Goal: Task Accomplishment & Management: Use online tool/utility

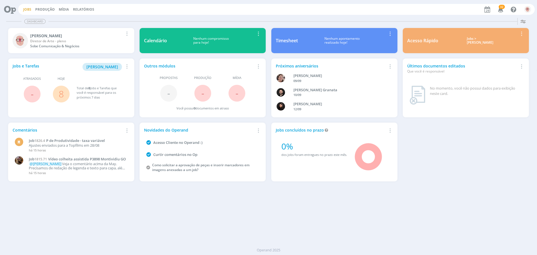
click at [25, 9] on link "Jobs" at bounding box center [27, 9] width 8 height 5
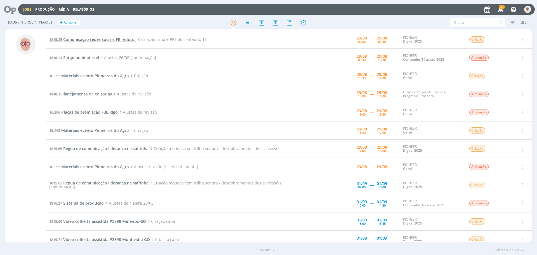
click at [124, 39] on span "Comunicação redes sociais FR redutor" at bounding box center [99, 39] width 73 height 5
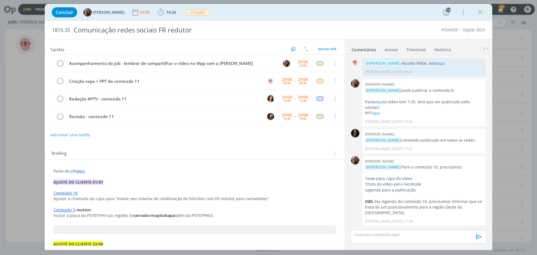
scroll to position [571, 0]
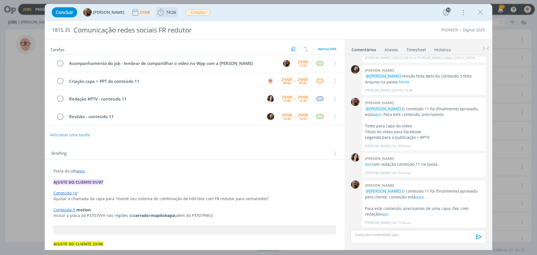
click at [163, 12] on icon "dialog" at bounding box center [161, 12] width 8 height 8
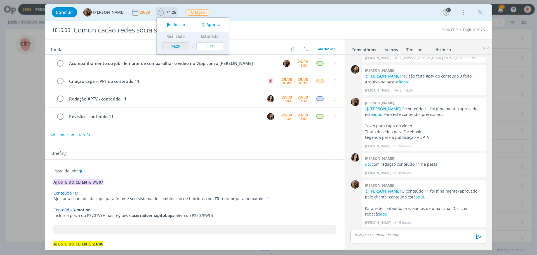
click at [172, 24] on icon "dialog" at bounding box center [169, 24] width 10 height 7
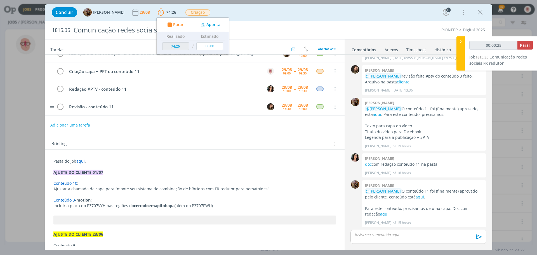
scroll to position [0, 0]
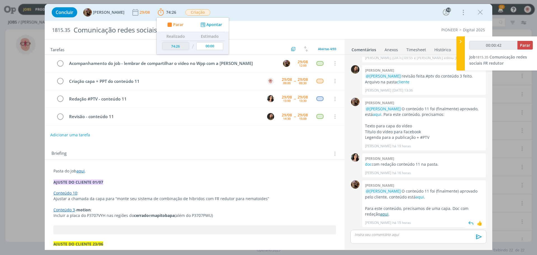
click at [380, 214] on link "aqui" at bounding box center [384, 213] width 8 height 5
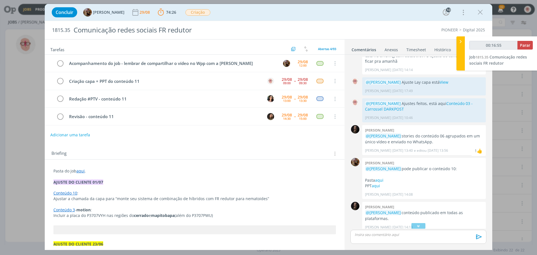
scroll to position [264, 0]
drag, startPoint x: 454, startPoint y: 81, endPoint x: 361, endPoint y: 84, distance: 92.8
click at [361, 84] on div "0 @[PERSON_NAME] Ajuste Lay capa está View [PERSON_NAME] [DATE] 17:49 👍 Editar …" at bounding box center [418, 86] width 140 height 21
copy div "0 @[PERSON_NAME] Ajuste Lay capa está View"
click at [394, 238] on div "dialog" at bounding box center [418, 236] width 136 height 14
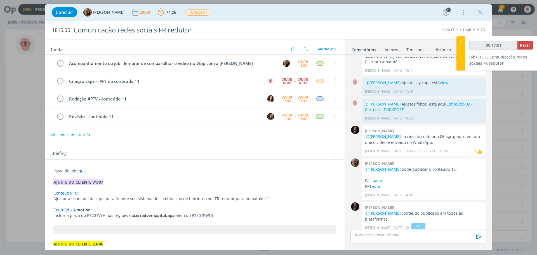
scroll to position [582, 0]
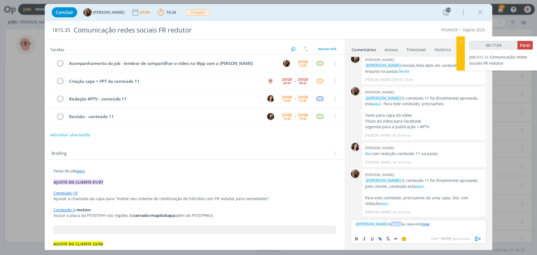
drag, startPoint x: 404, startPoint y: 223, endPoint x: 394, endPoint y: 222, distance: 10.1
click at [394, 222] on p "﻿ @ [PERSON_NAME] ﻿ Ajuste Lay capa está View" at bounding box center [418, 223] width 127 height 5
type input "00:17:07"
click at [477, 238] on icon "dialog" at bounding box center [478, 238] width 8 height 8
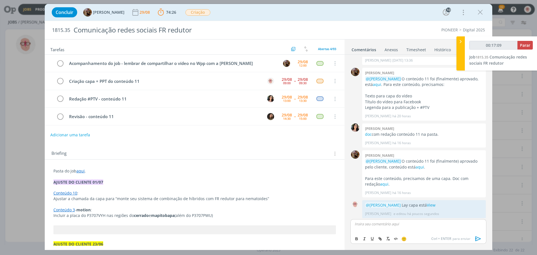
scroll to position [603, 0]
click at [64, 80] on icon "dialog" at bounding box center [60, 81] width 8 height 8
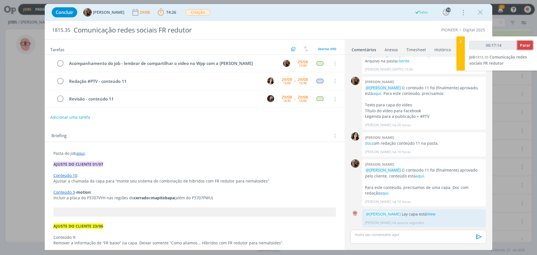
click at [523, 45] on span "Parar" at bounding box center [525, 44] width 10 height 5
type input "00:18:00"
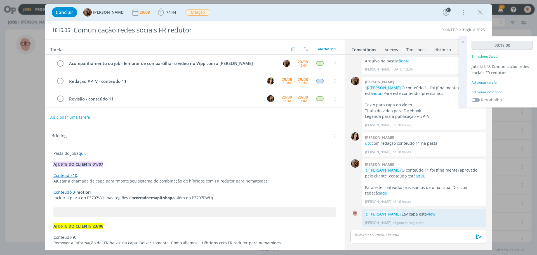
click at [488, 90] on div "Adicionar descrição" at bounding box center [501, 91] width 61 height 5
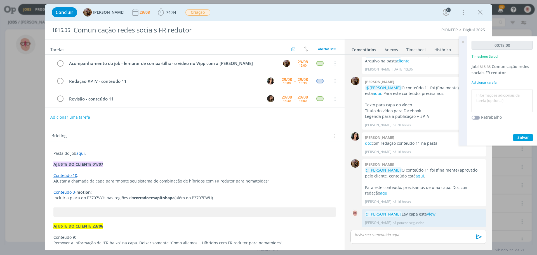
click at [488, 90] on div at bounding box center [501, 100] width 61 height 23
click at [487, 93] on textarea at bounding box center [502, 101] width 58 height 20
type textarea "Criação"
click at [525, 139] on span "Salvar" at bounding box center [522, 136] width 11 height 5
click at [481, 11] on icon "dialog" at bounding box center [480, 12] width 8 height 8
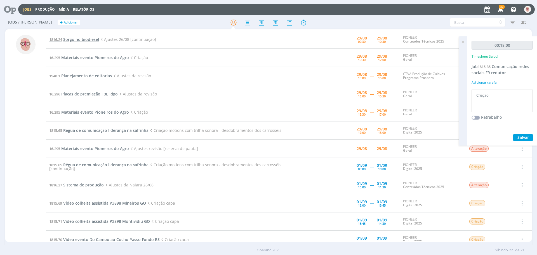
click at [71, 38] on span "Sorgo no biodiesel" at bounding box center [81, 39] width 36 height 5
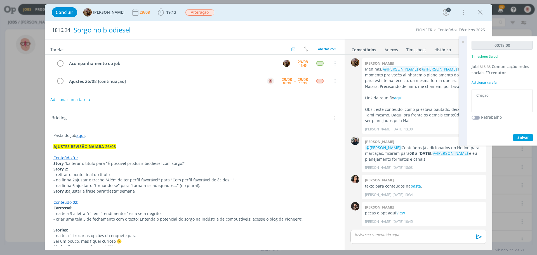
scroll to position [503, 0]
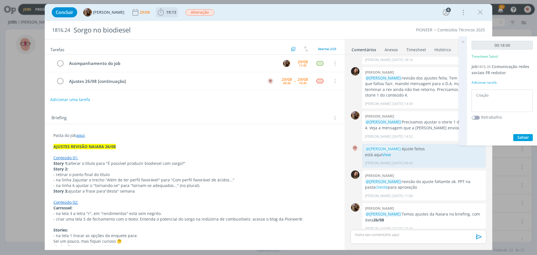
click at [165, 12] on icon "dialog" at bounding box center [161, 12] width 8 height 8
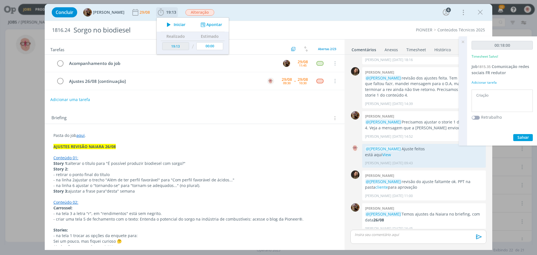
click at [172, 25] on icon "dialog" at bounding box center [169, 24] width 10 height 7
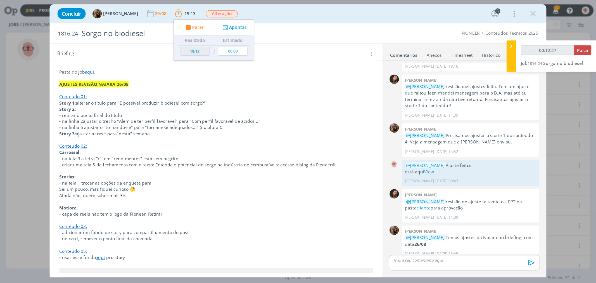
scroll to position [84, 0]
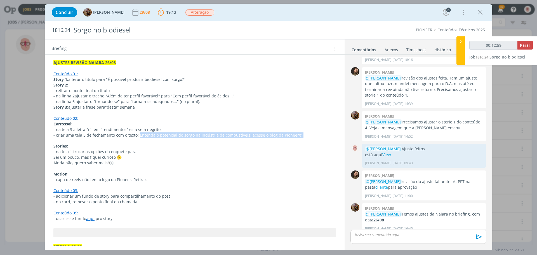
drag, startPoint x: 137, startPoint y: 136, endPoint x: 295, endPoint y: 134, distance: 157.6
click at [295, 134] on span "- criar uma tela 5 de fechamento com o texto: Entenda o potencial do sorgo na i…" at bounding box center [178, 134] width 250 height 5
copy span "Entenda o potencial do sorgo na indústria de combustíveis: acesse o blog da Pio…"
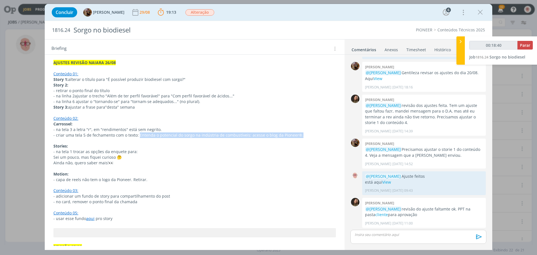
scroll to position [503, 0]
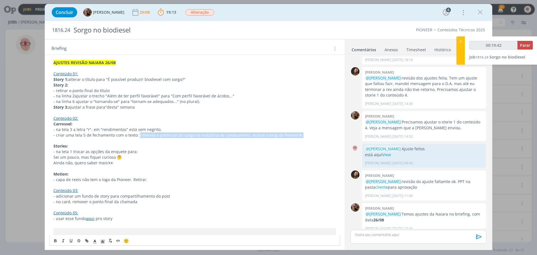
click at [297, 135] on p "- criar uma tela 5 de fechamento com o texto: Entenda o potencial do sorgo na i…" at bounding box center [194, 135] width 282 height 6
drag, startPoint x: 297, startPoint y: 135, endPoint x: 247, endPoint y: 135, distance: 49.7
click at [247, 135] on p "- criar uma tela 5 de fechamento com o texto: Entenda o potencial do sorgo na i…" at bounding box center [194, 135] width 282 height 6
copy span "acesse o blog da Pioneer®."
drag, startPoint x: 137, startPoint y: 135, endPoint x: 245, endPoint y: 136, distance: 108.2
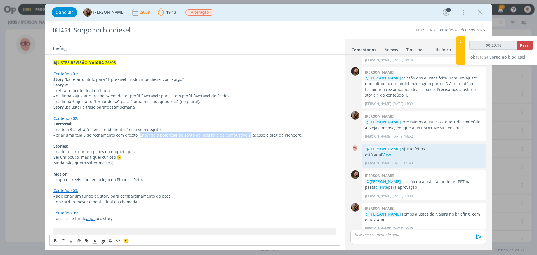
click at [245, 136] on span "- criar uma tela 5 de fechamento com o texto: Entenda o potencial do sorgo na i…" at bounding box center [178, 134] width 250 height 5
copy span "Entenda o potencial do sorgo na indústria de combustíveis:"
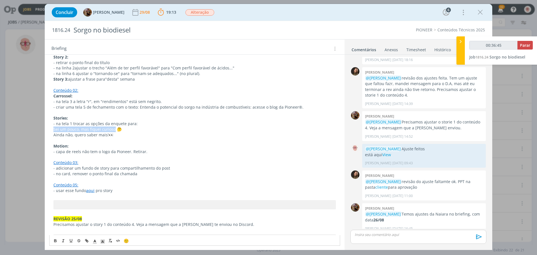
drag, startPoint x: 53, startPoint y: 129, endPoint x: 114, endPoint y: 129, distance: 60.9
copy p "Sei um pouco, mas fiquei curioso"
drag, startPoint x: 118, startPoint y: 128, endPoint x: 114, endPoint y: 128, distance: 4.2
click at [114, 128] on p "Sei um pouco, mas fiquei curioso 🤔" at bounding box center [194, 129] width 282 height 6
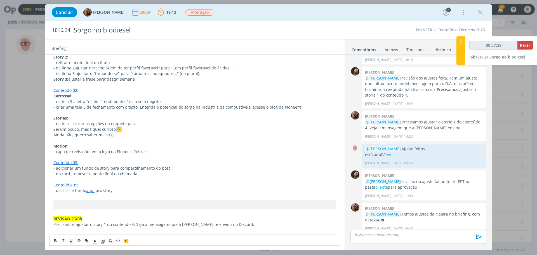
copy p "🤔"
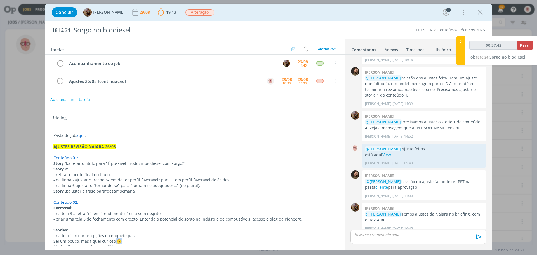
scroll to position [140, 0]
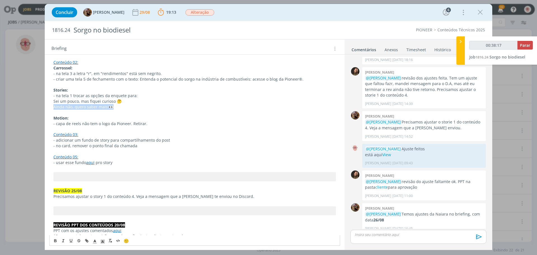
drag, startPoint x: 53, startPoint y: 106, endPoint x: 110, endPoint y: 107, distance: 56.5
copy p "Ainda não, quero saber mais!👀"
drag, startPoint x: 54, startPoint y: 100, endPoint x: 117, endPoint y: 98, distance: 63.2
click at [117, 98] on p "Sei um pouco, mas fiquei curioso 🤔" at bounding box center [194, 101] width 282 height 6
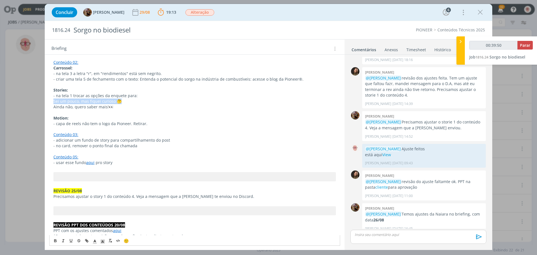
copy p "Sei um pouco, mas fiquei curioso 🤔"
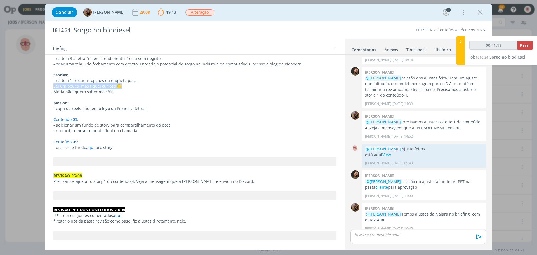
scroll to position [168, 0]
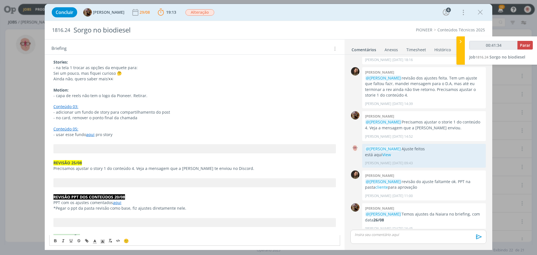
click at [89, 133] on link "aqui" at bounding box center [90, 134] width 8 height 5
click at [96, 144] on link "[URL][DOMAIN_NAME]" at bounding box center [90, 144] width 42 height 7
click at [219, 86] on p "dialog" at bounding box center [194, 85] width 282 height 6
type input "01:29:53"
